Goal: Find contact information: Find contact information

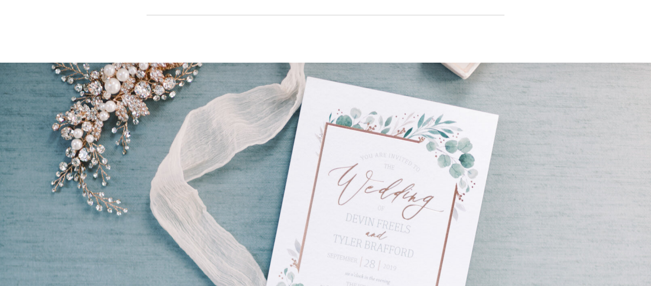
scroll to position [7420, 0]
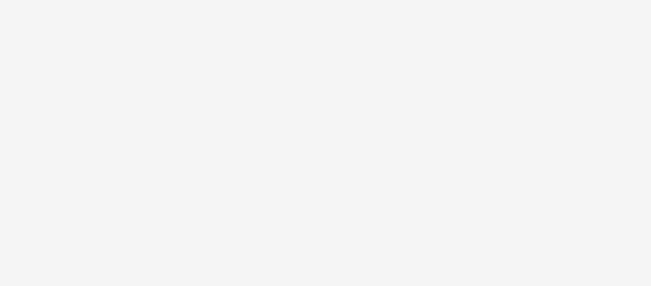
scroll to position [9559, 0]
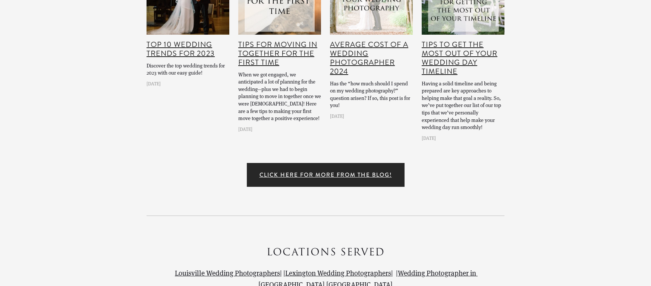
drag, startPoint x: 410, startPoint y: 205, endPoint x: 521, endPoint y: 180, distance: 114.0
drag, startPoint x: 425, startPoint y: 208, endPoint x: 386, endPoint y: 208, distance: 39.5
copy p "502.551.5799"
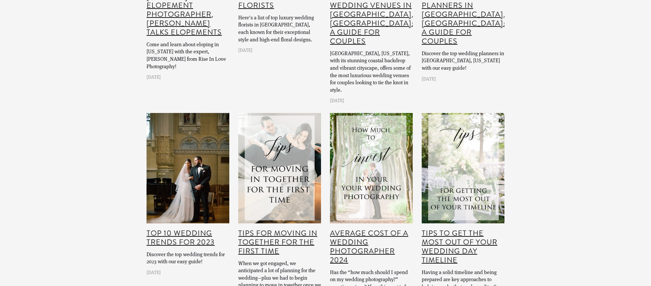
scroll to position [9336, 0]
